Goal: Information Seeking & Learning: Learn about a topic

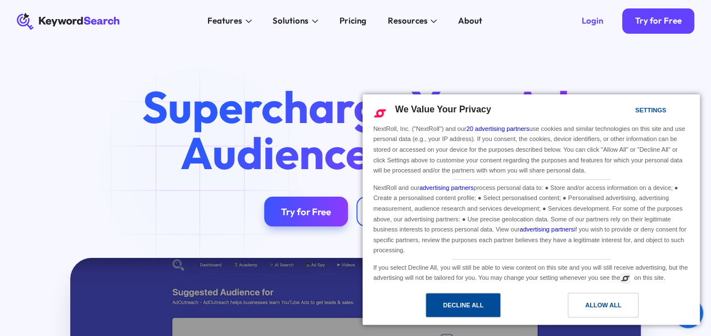
click at [471, 305] on div "Decline All" at bounding box center [463, 305] width 40 height 12
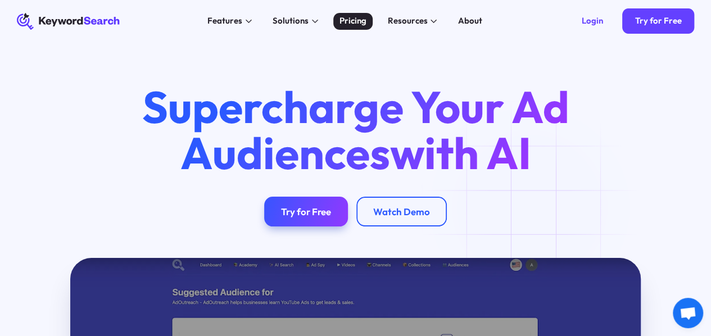
click at [352, 23] on div "Pricing" at bounding box center [352, 21] width 27 height 13
